Goal: Transaction & Acquisition: Download file/media

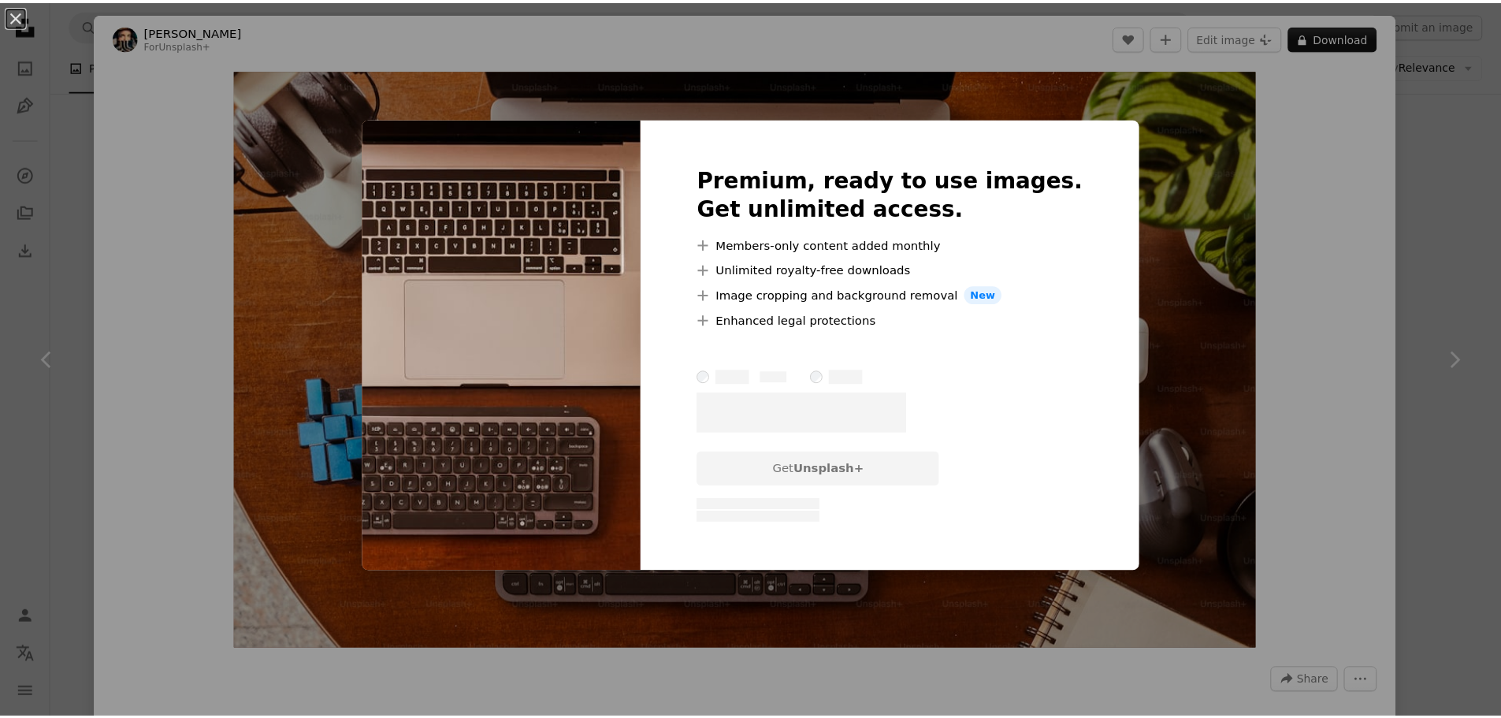
scroll to position [11724, 0]
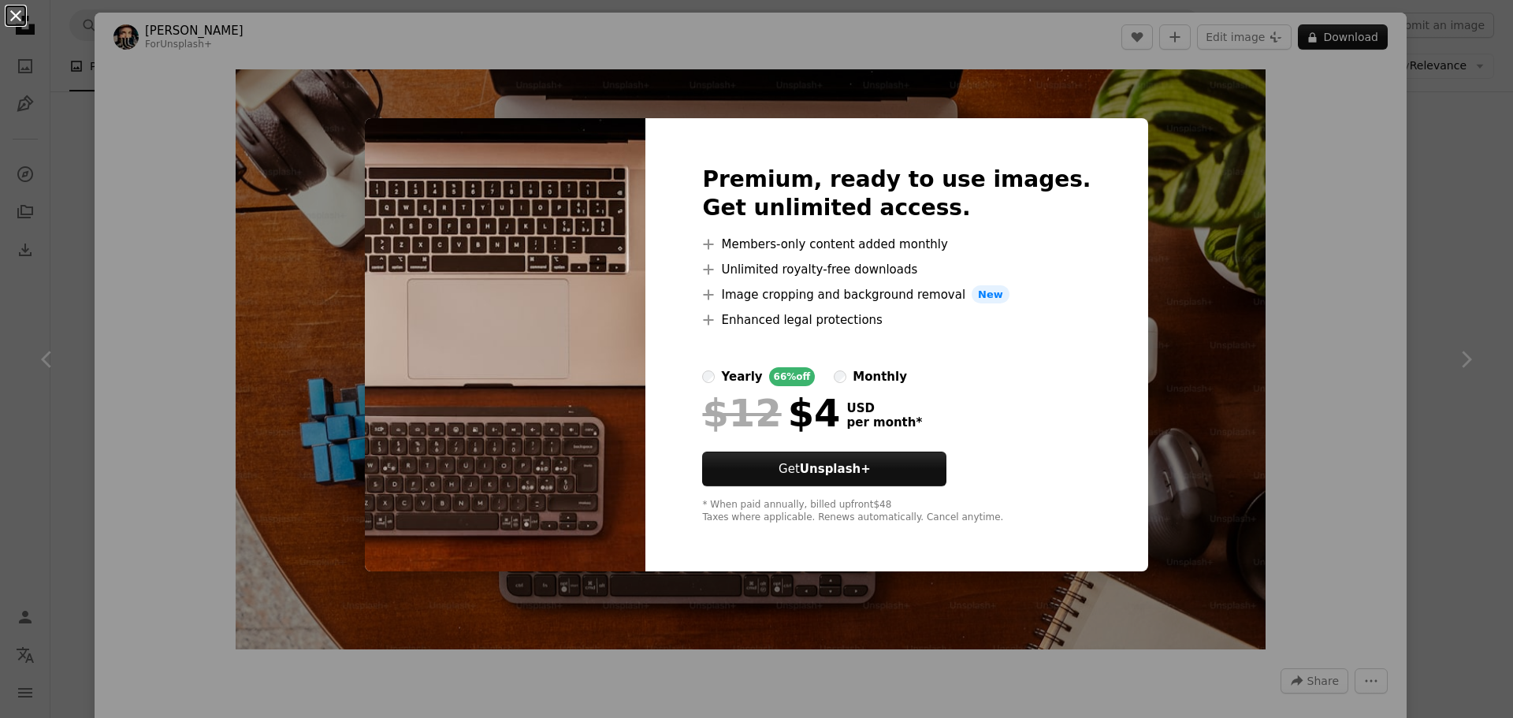
click at [13, 24] on button "An X shape" at bounding box center [15, 15] width 19 height 19
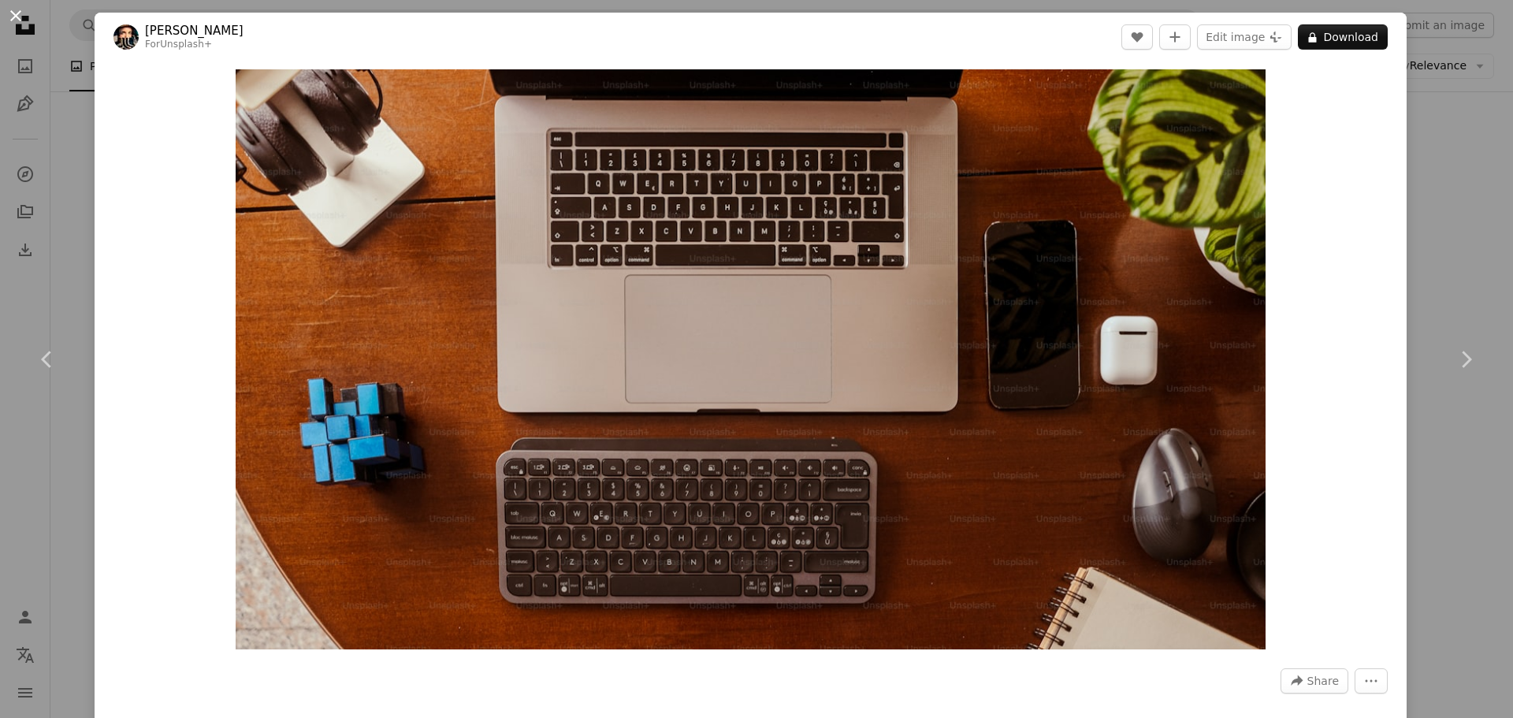
click at [18, 9] on button "An X shape" at bounding box center [15, 15] width 19 height 19
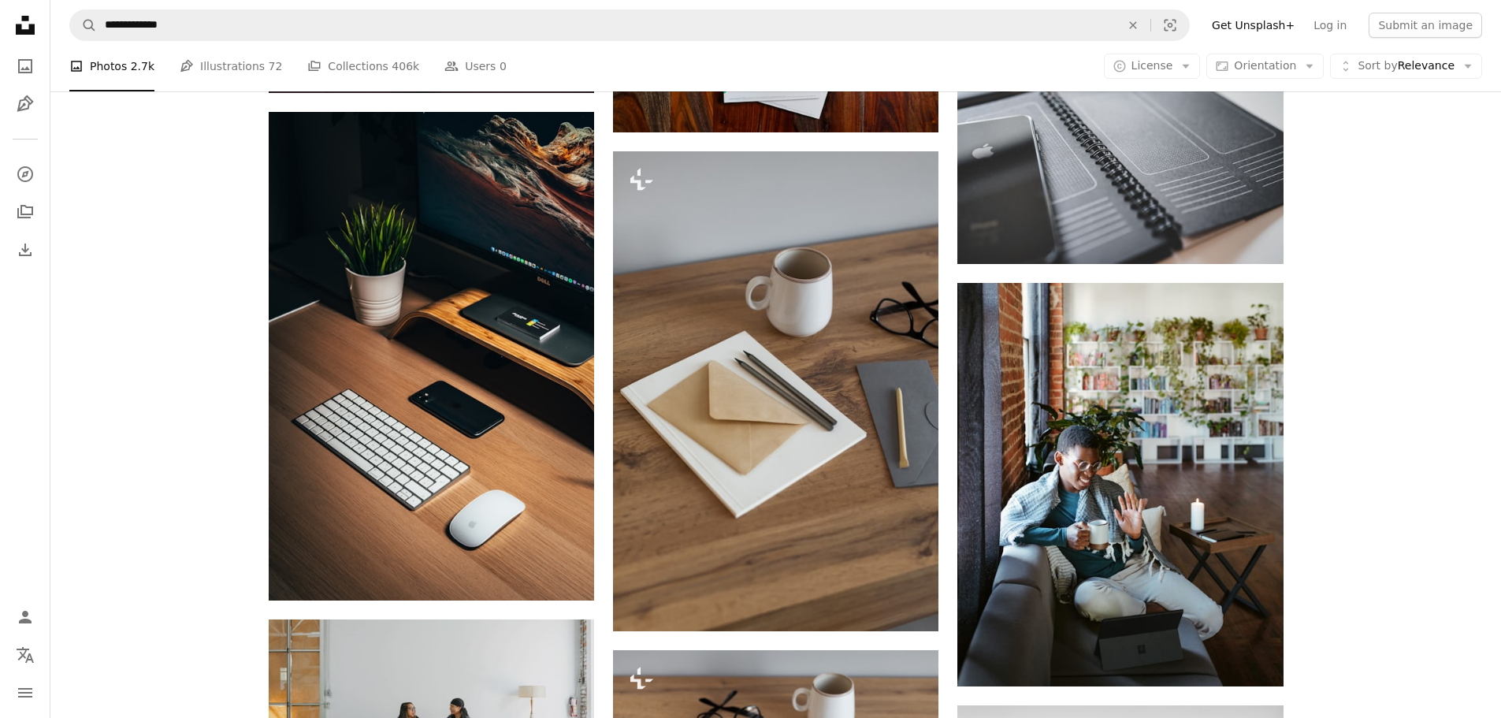
scroll to position [12355, 0]
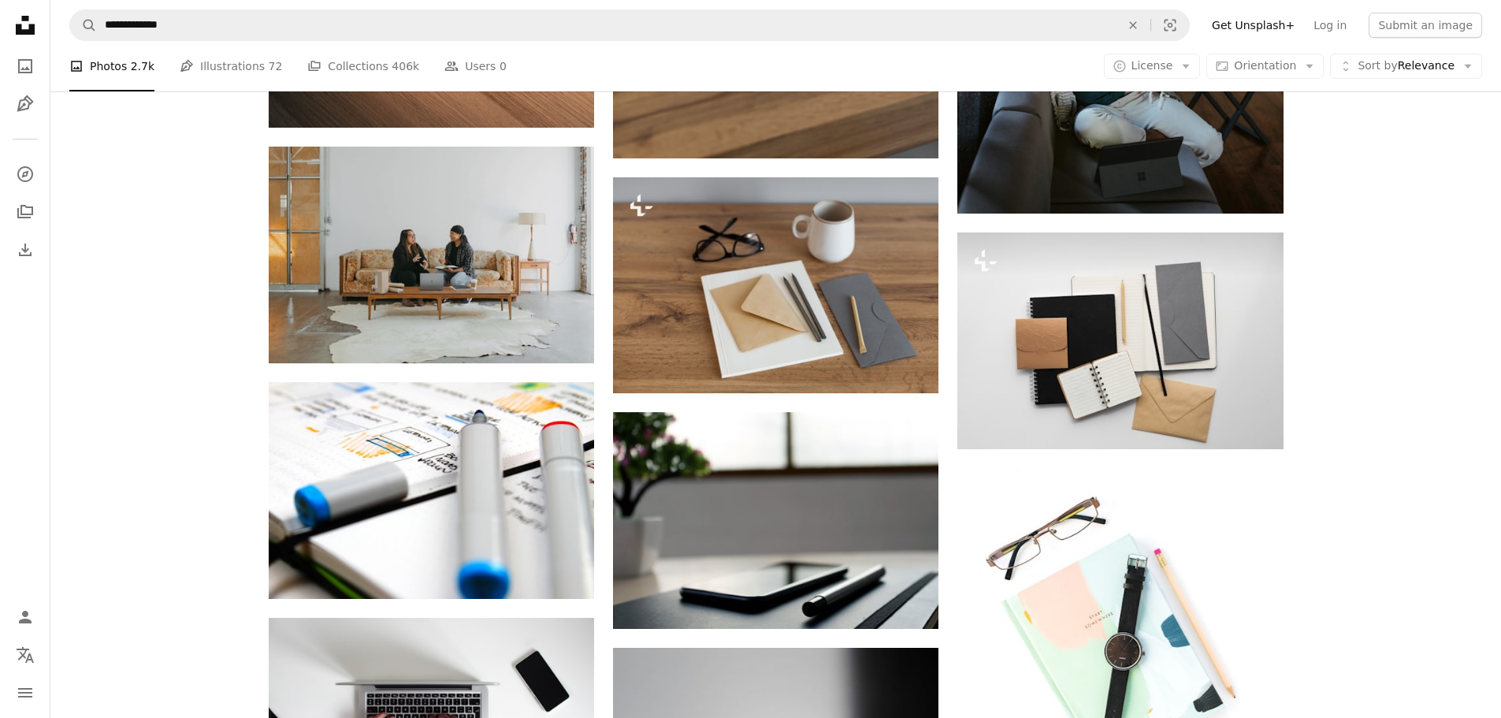
click at [1287, 28] on link "Get Unsplash+" at bounding box center [1253, 25] width 102 height 25
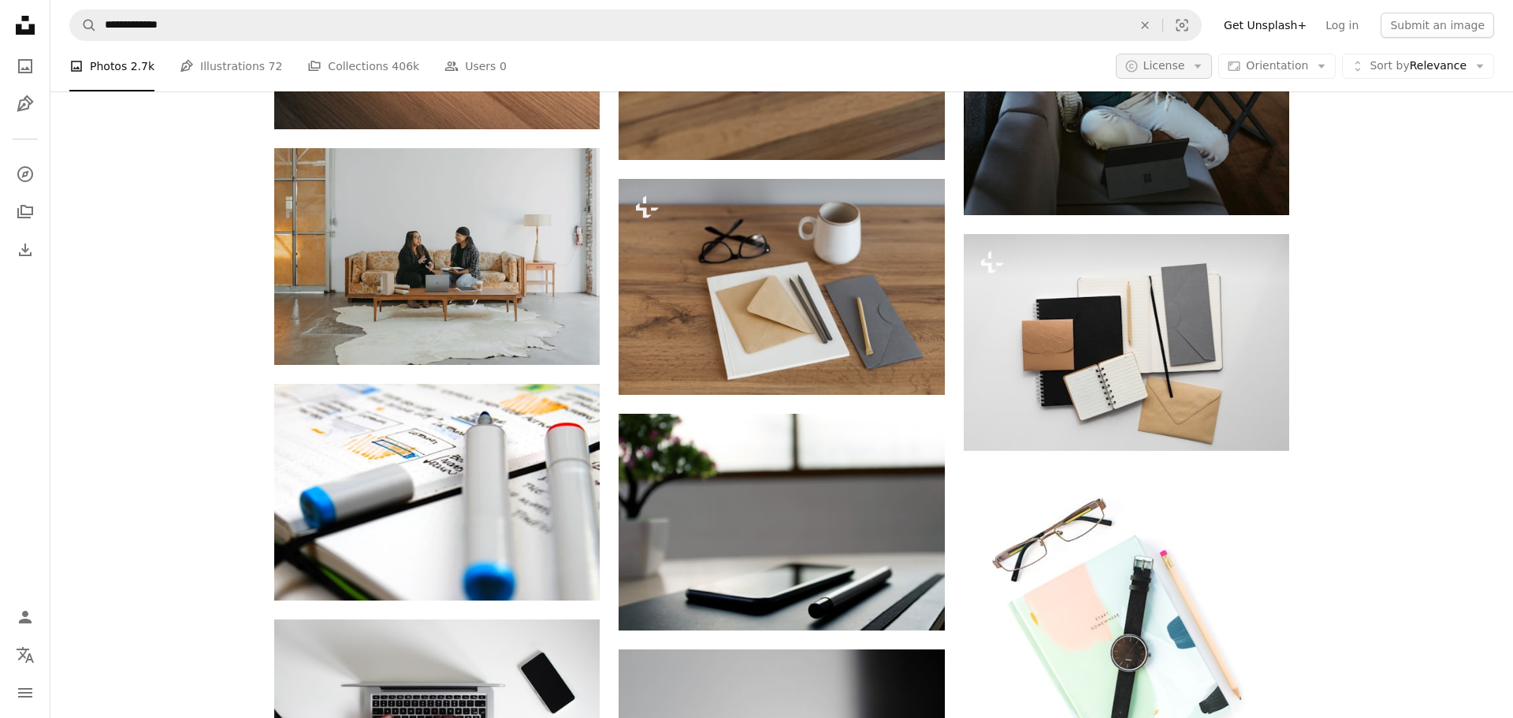
click at [1190, 70] on icon "Arrow down" at bounding box center [1197, 66] width 14 height 14
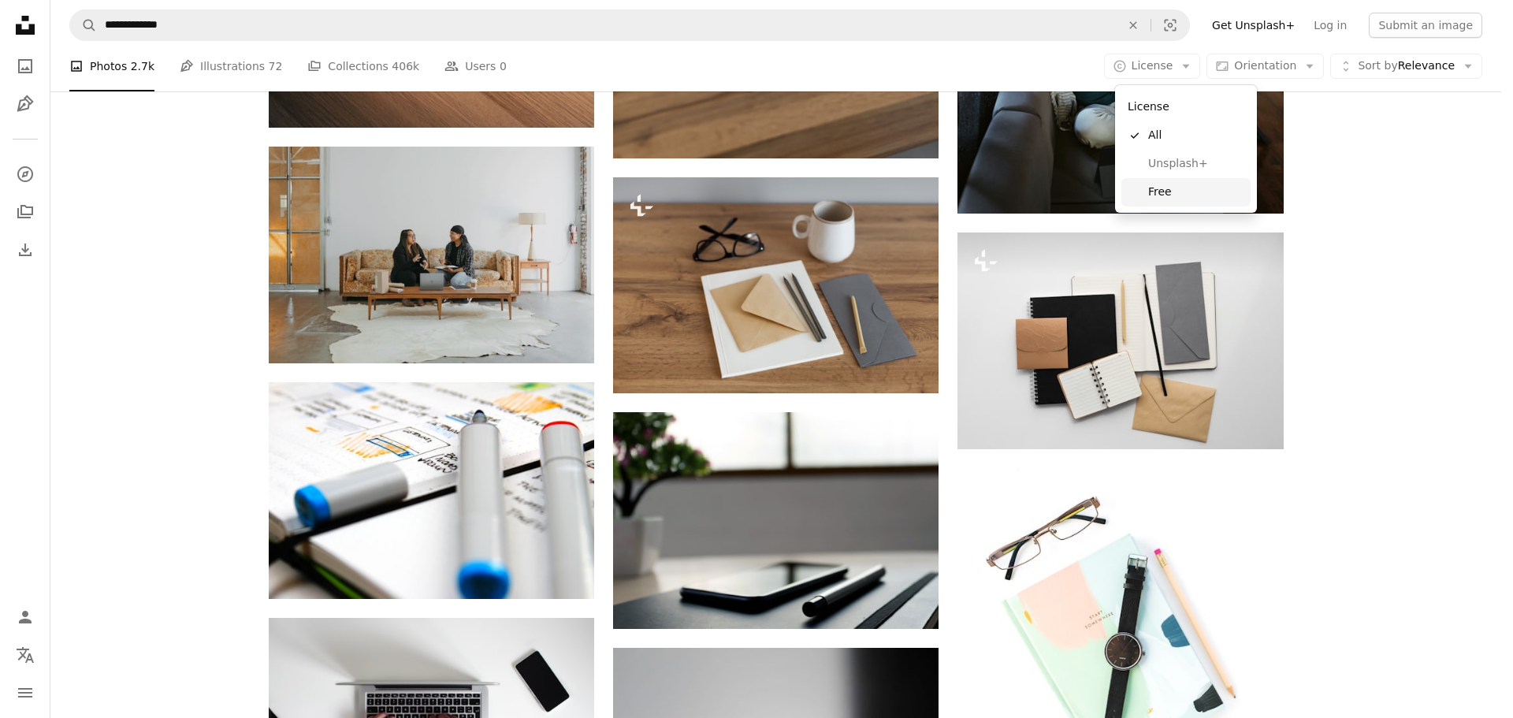
click at [1180, 194] on span "Free" at bounding box center [1196, 192] width 96 height 16
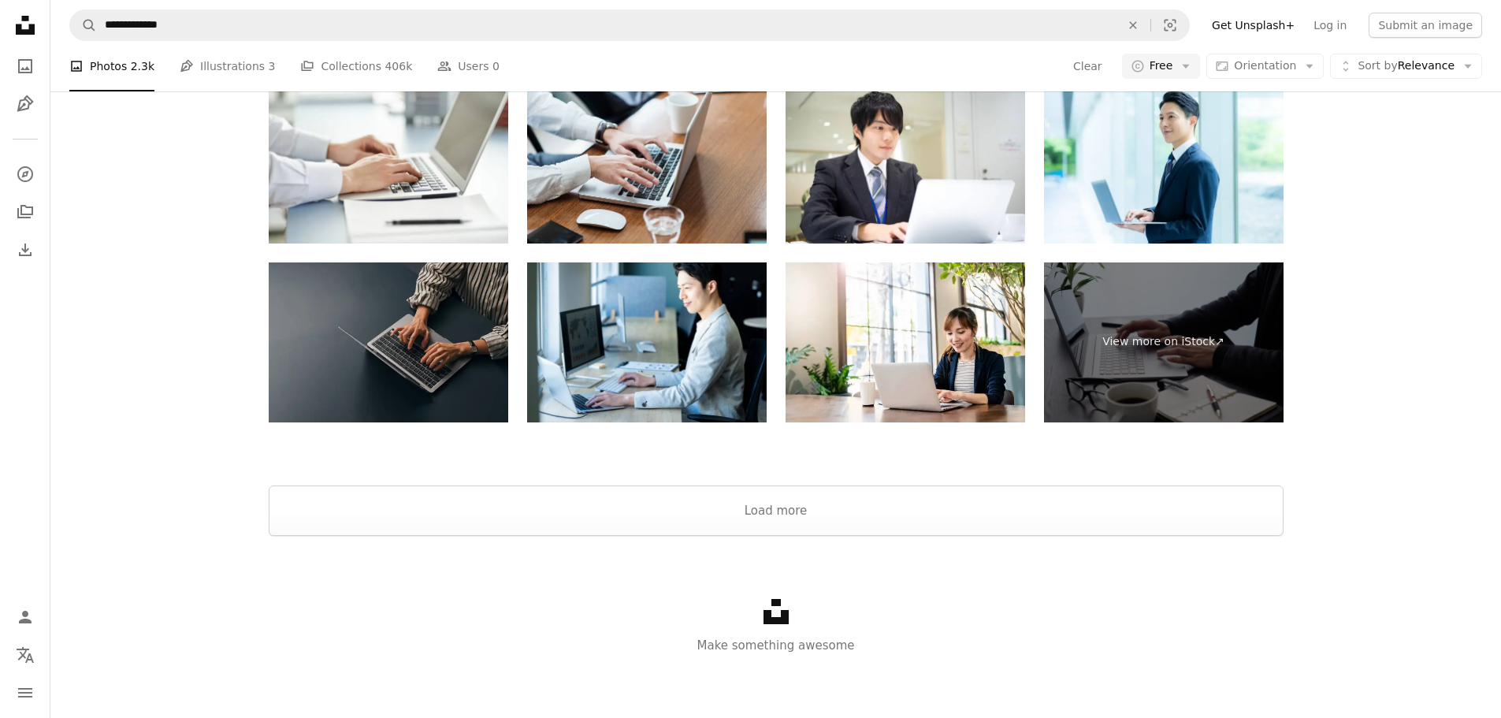
scroll to position [2992, 0]
click at [827, 530] on button "Load more" at bounding box center [776, 510] width 1015 height 50
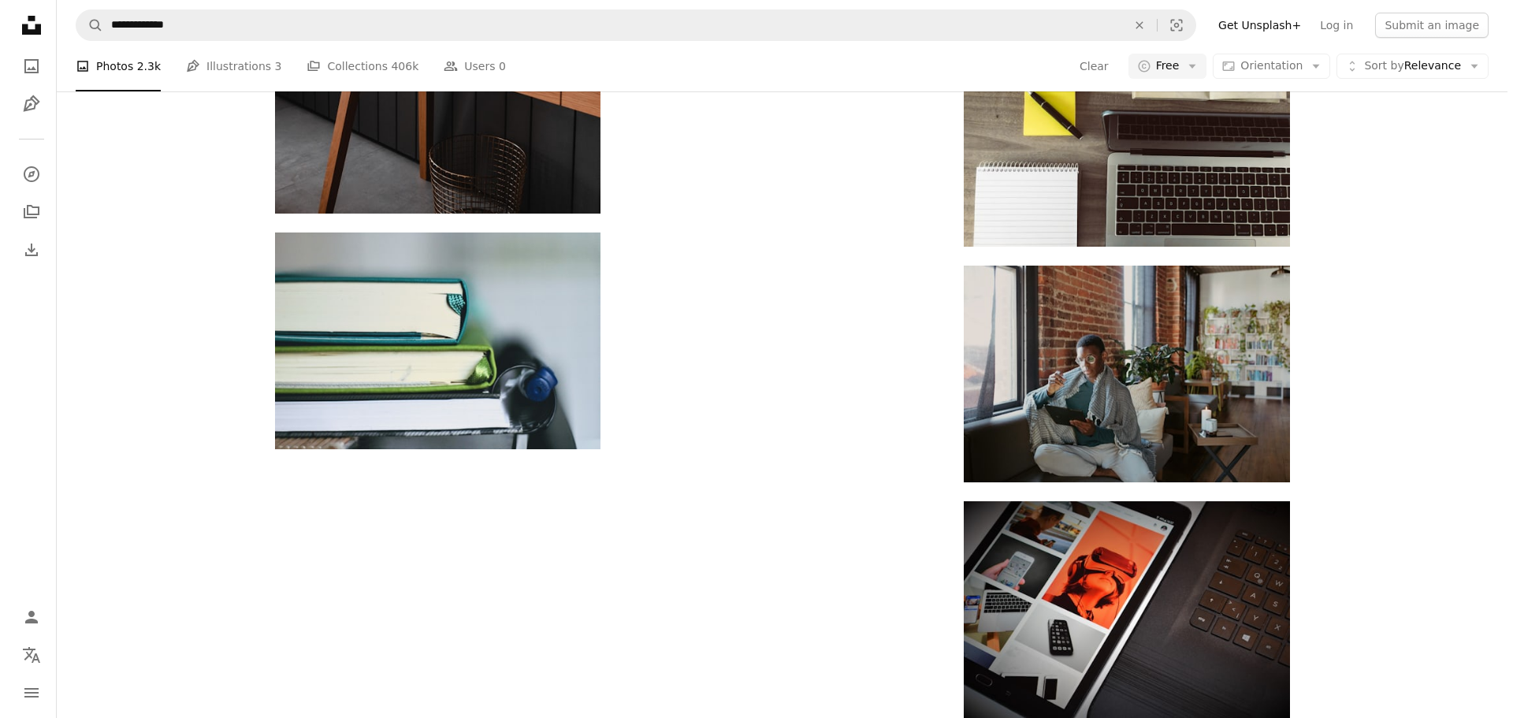
scroll to position [8901, 0]
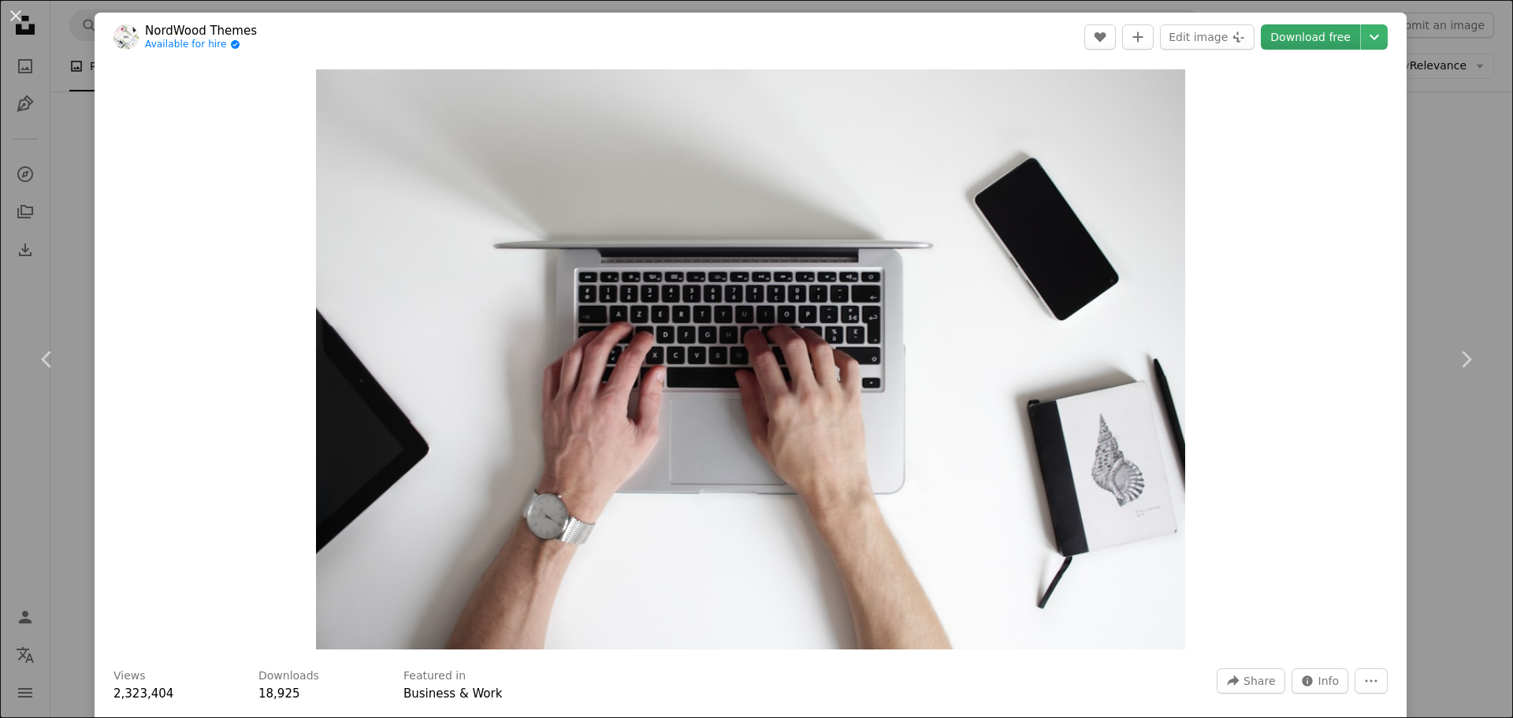
click at [1289, 45] on link "Download free" at bounding box center [1310, 36] width 99 height 25
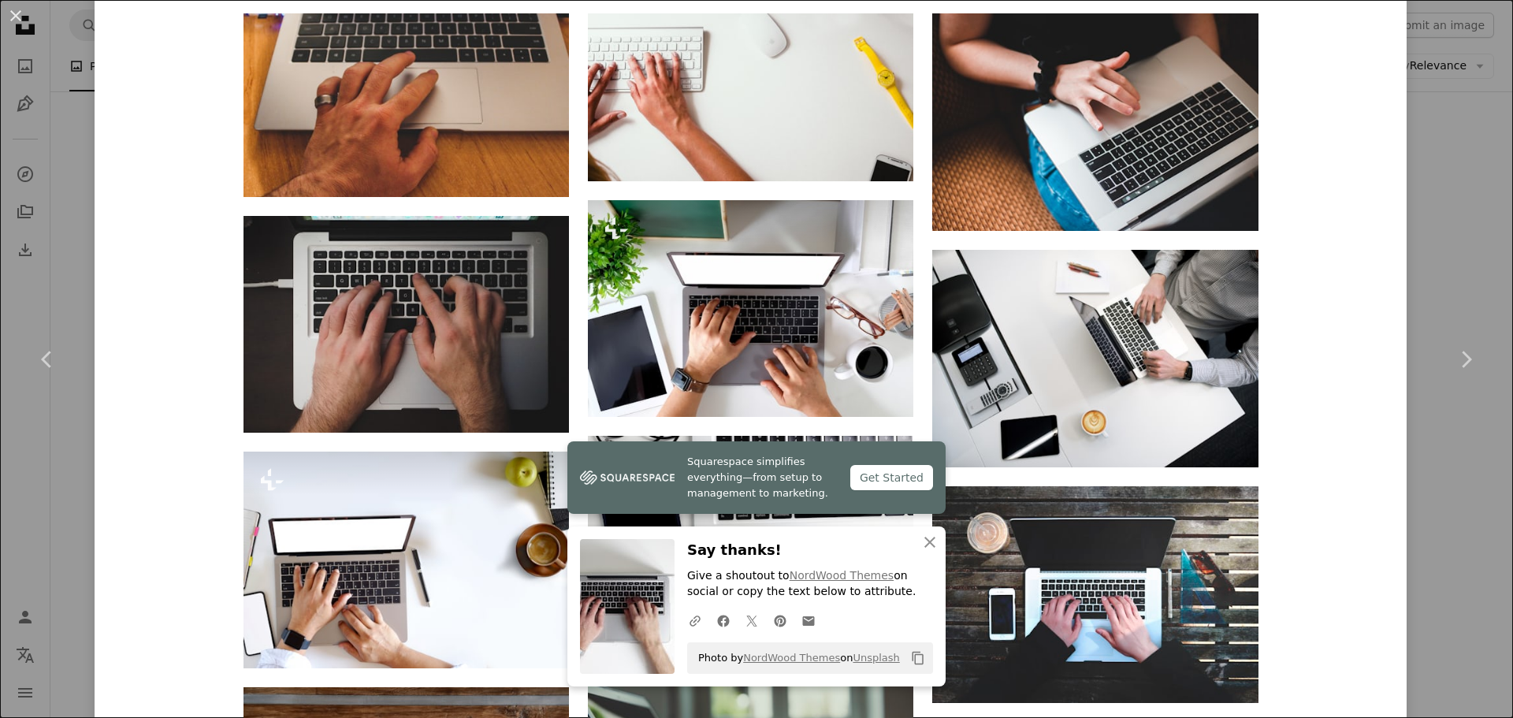
scroll to position [1261, 0]
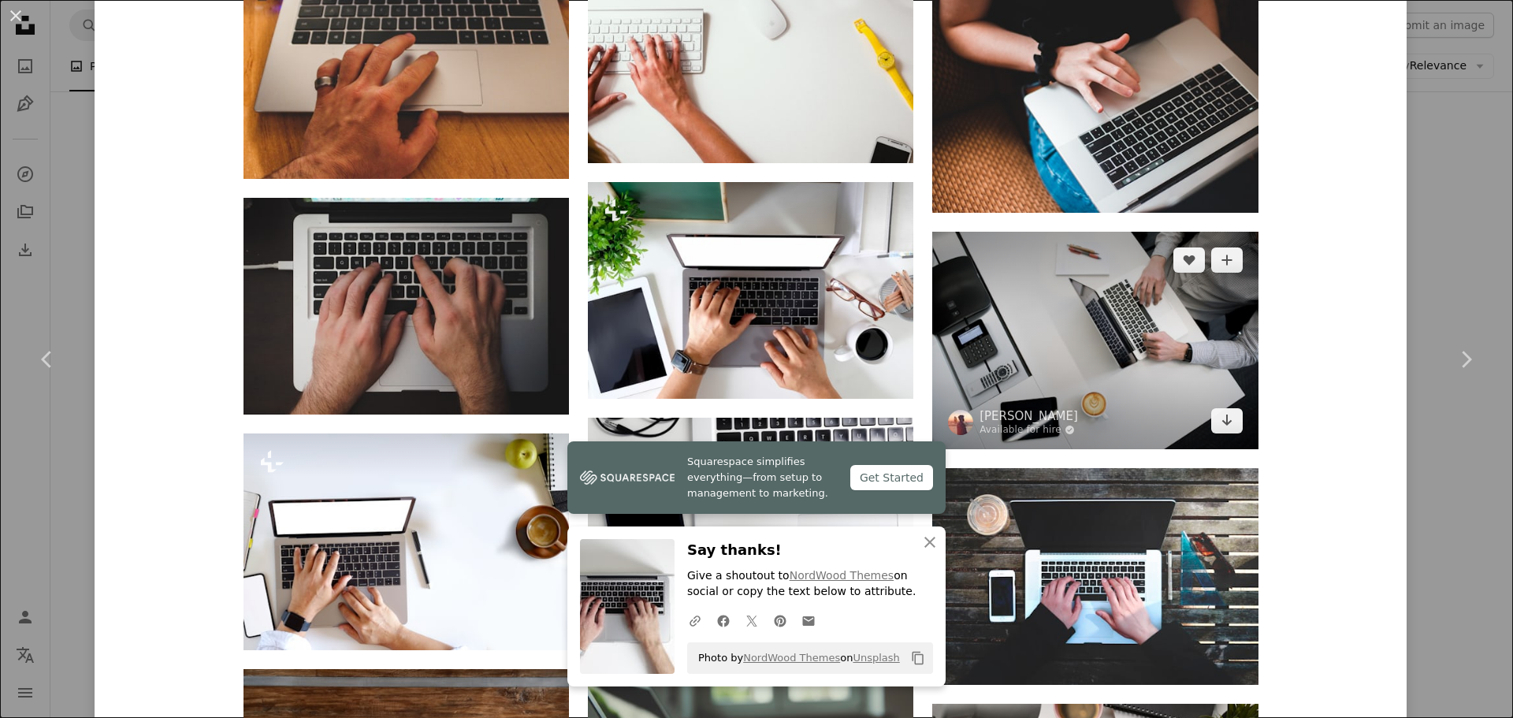
click at [1054, 401] on img at bounding box center [1094, 340] width 325 height 217
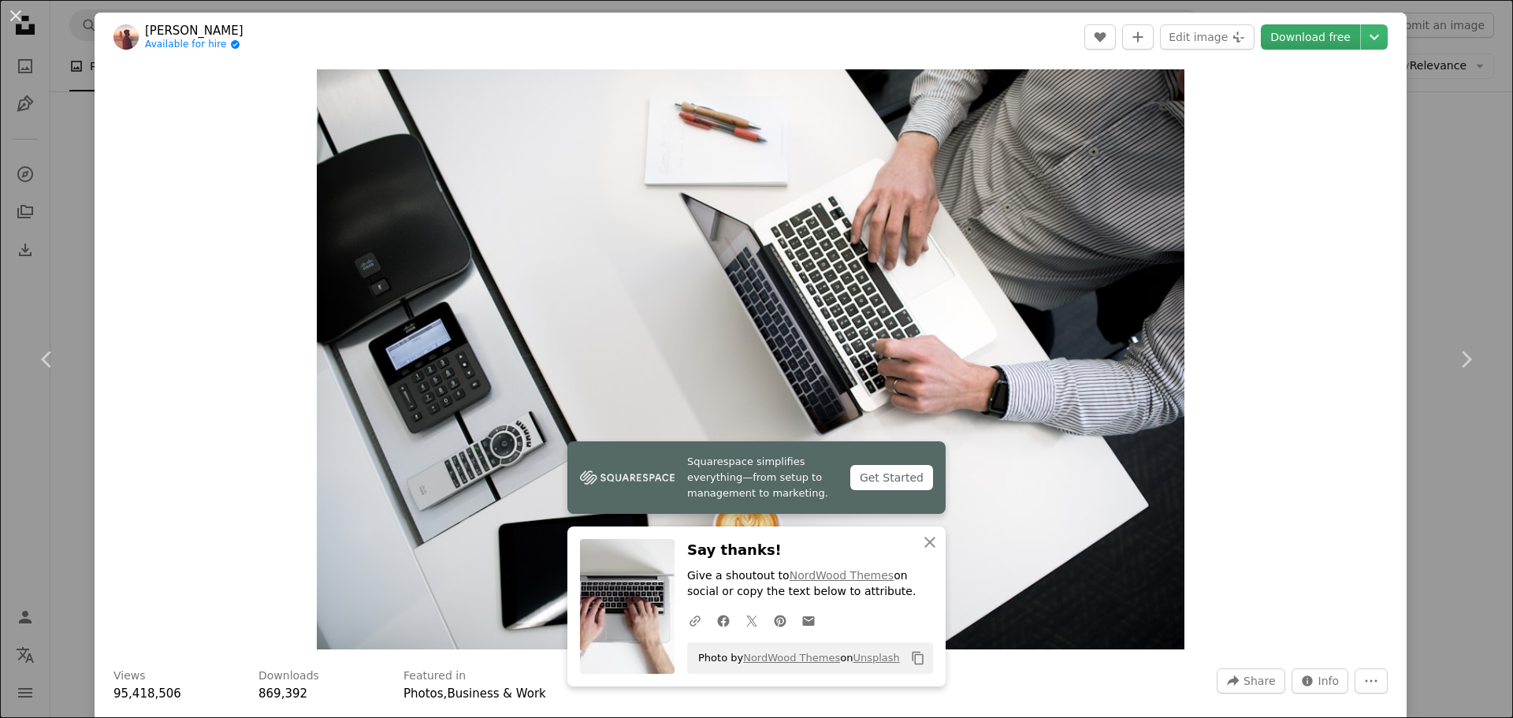
click at [1319, 42] on link "Download free" at bounding box center [1310, 36] width 99 height 25
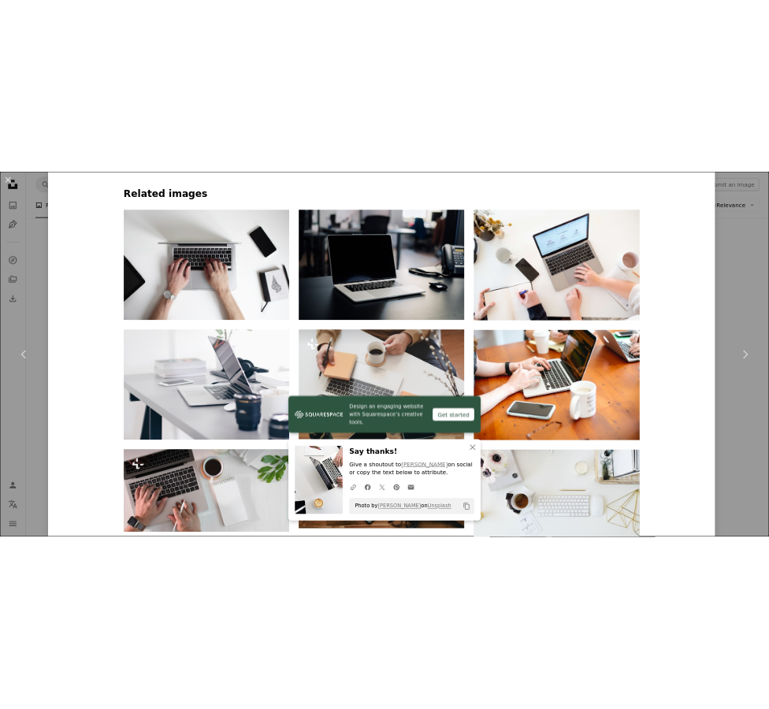
scroll to position [6160, 0]
